Goal: Find specific page/section: Find specific page/section

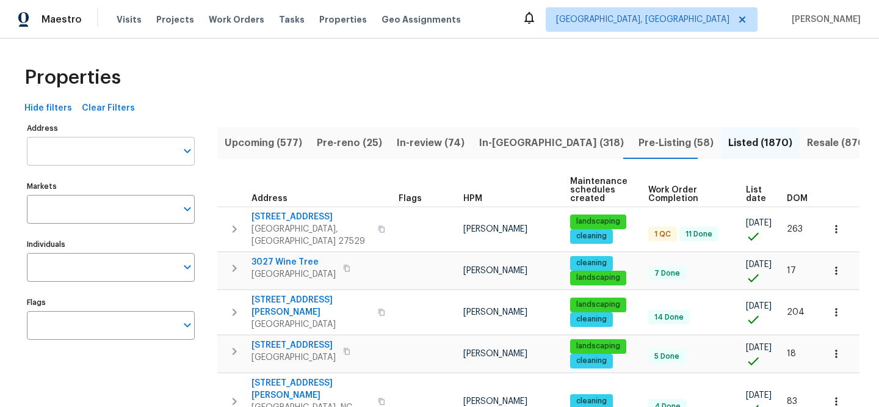
click at [92, 140] on input "Address" at bounding box center [102, 151] width 150 height 29
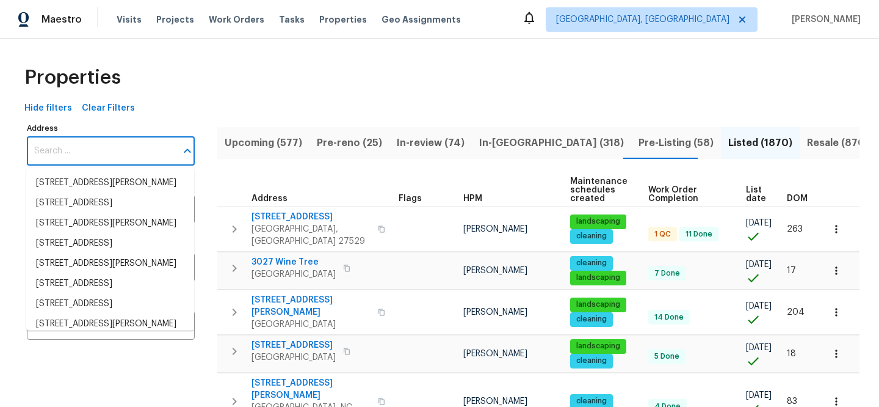
paste input "806 14th Ave"
type input "806 14th Ave"
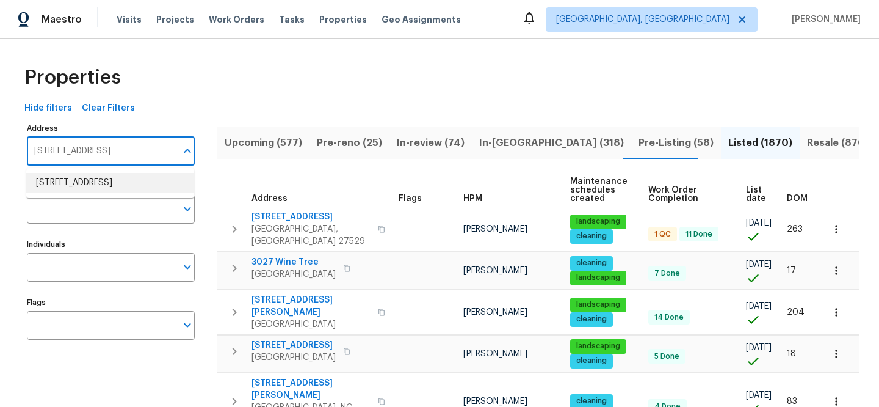
click at [116, 193] on li "806 14th Ave Pleasant Grove AL 35127" at bounding box center [110, 183] width 168 height 20
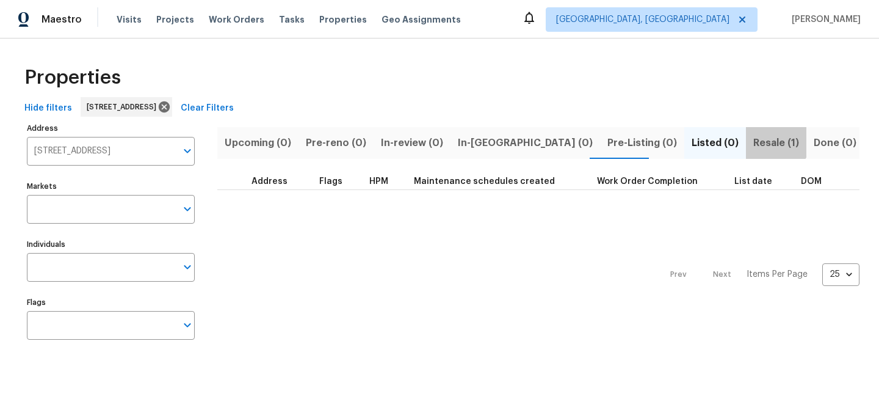
click at [753, 137] on span "Resale (1)" at bounding box center [776, 142] width 46 height 17
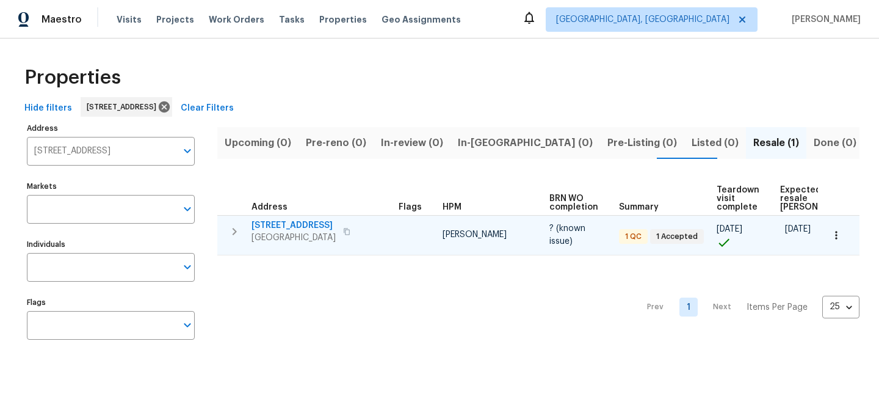
click at [265, 225] on span "806 14th Ave" at bounding box center [294, 225] width 84 height 12
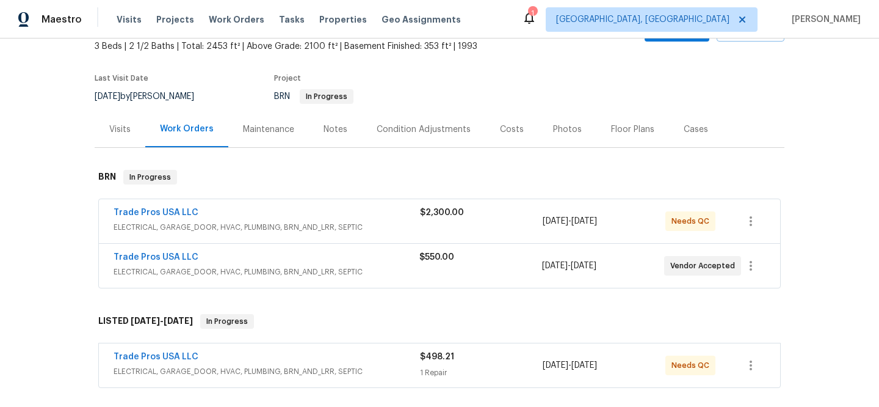
scroll to position [101, 0]
